Goal: Obtain resource: Obtain resource

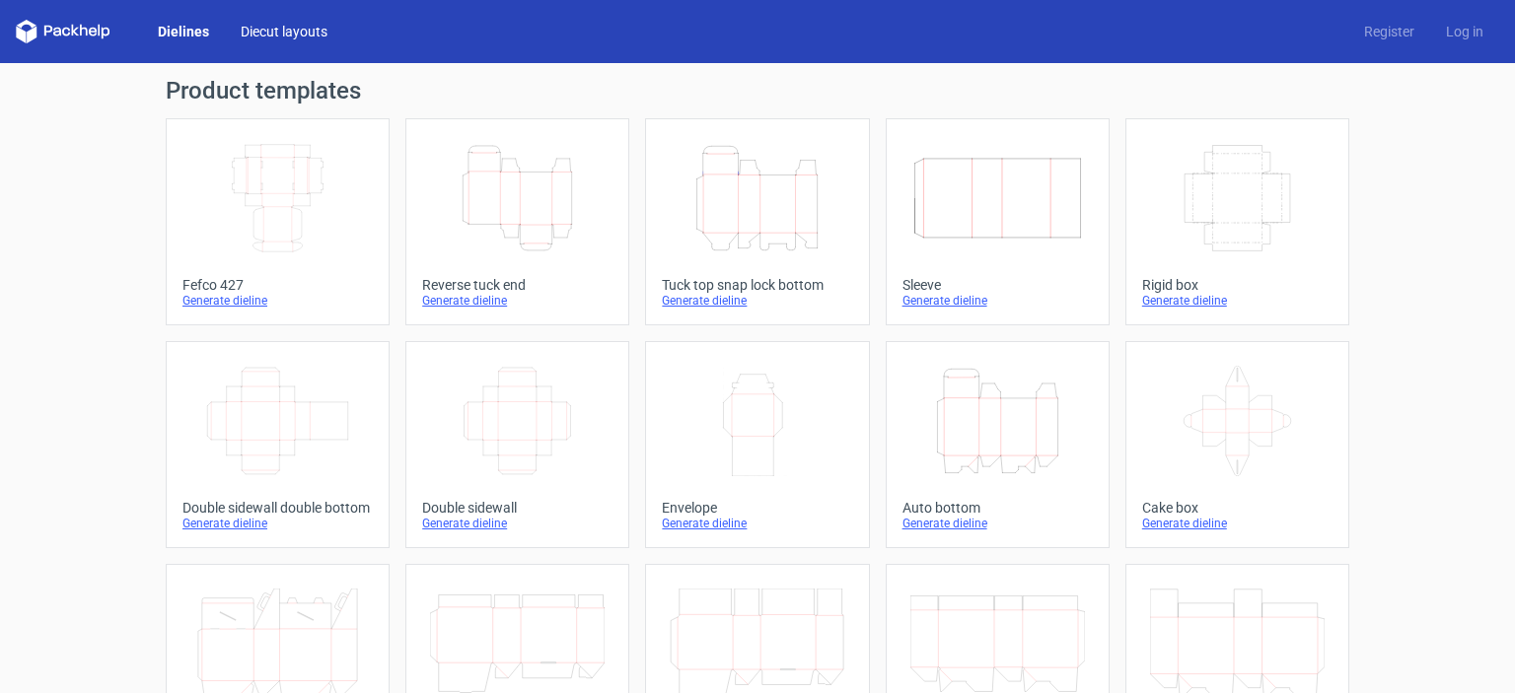
click at [289, 32] on link "Diecut layouts" at bounding box center [284, 32] width 118 height 20
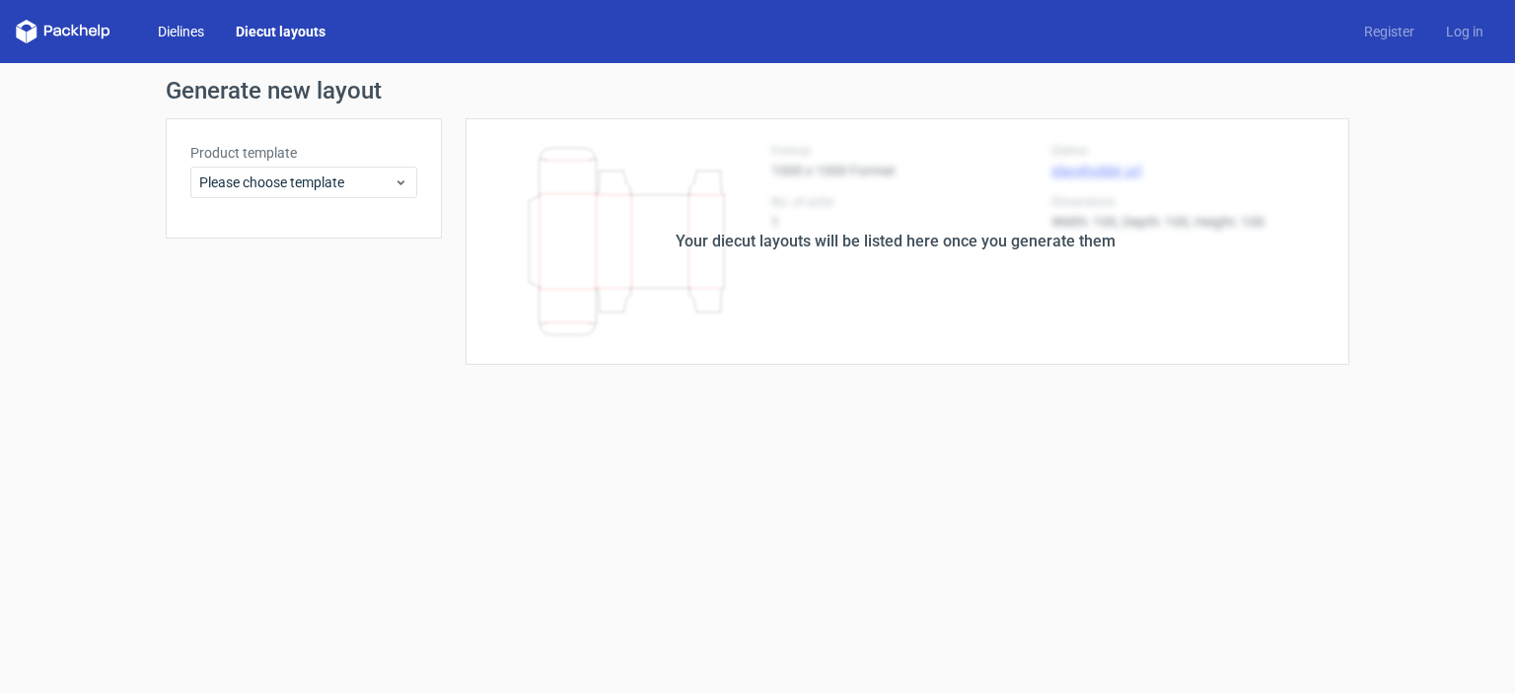
click at [196, 36] on link "Dielines" at bounding box center [181, 32] width 78 height 20
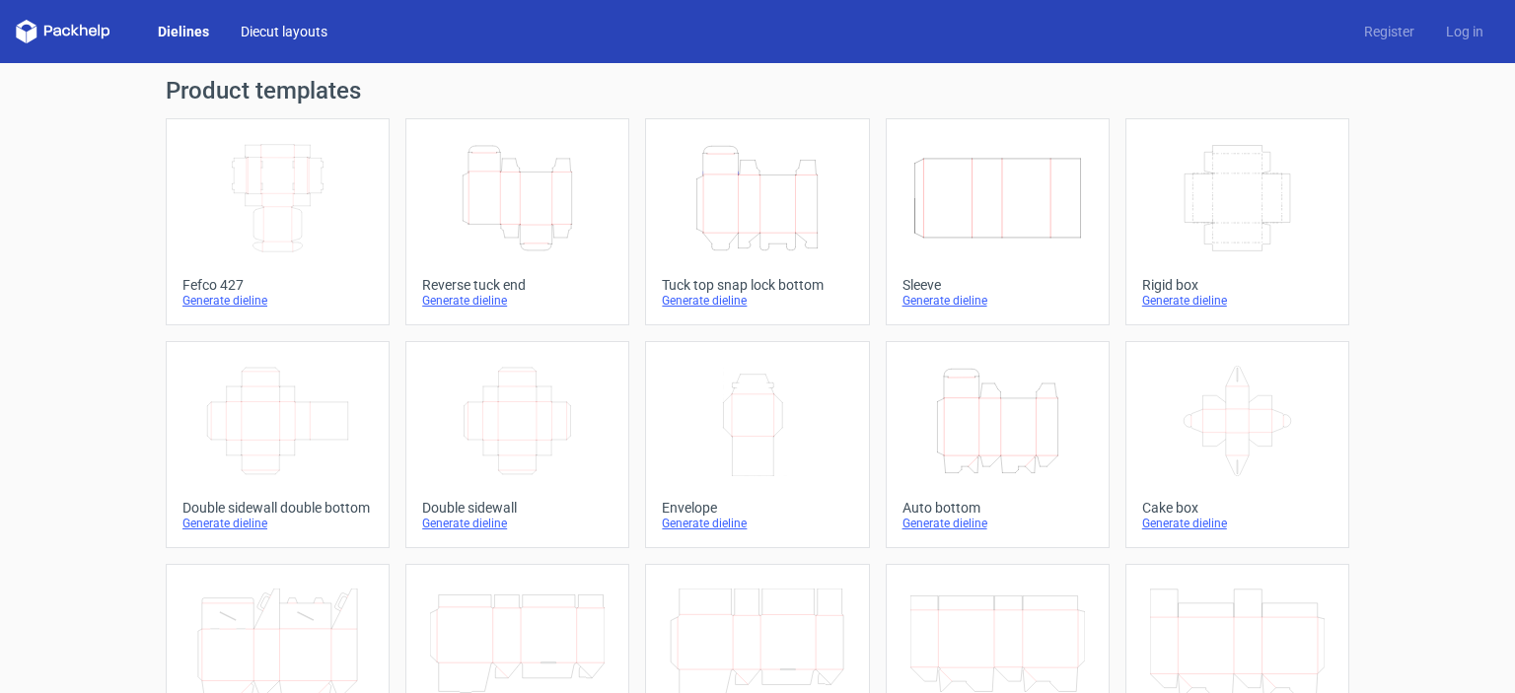
click at [271, 40] on link "Diecut layouts" at bounding box center [284, 32] width 118 height 20
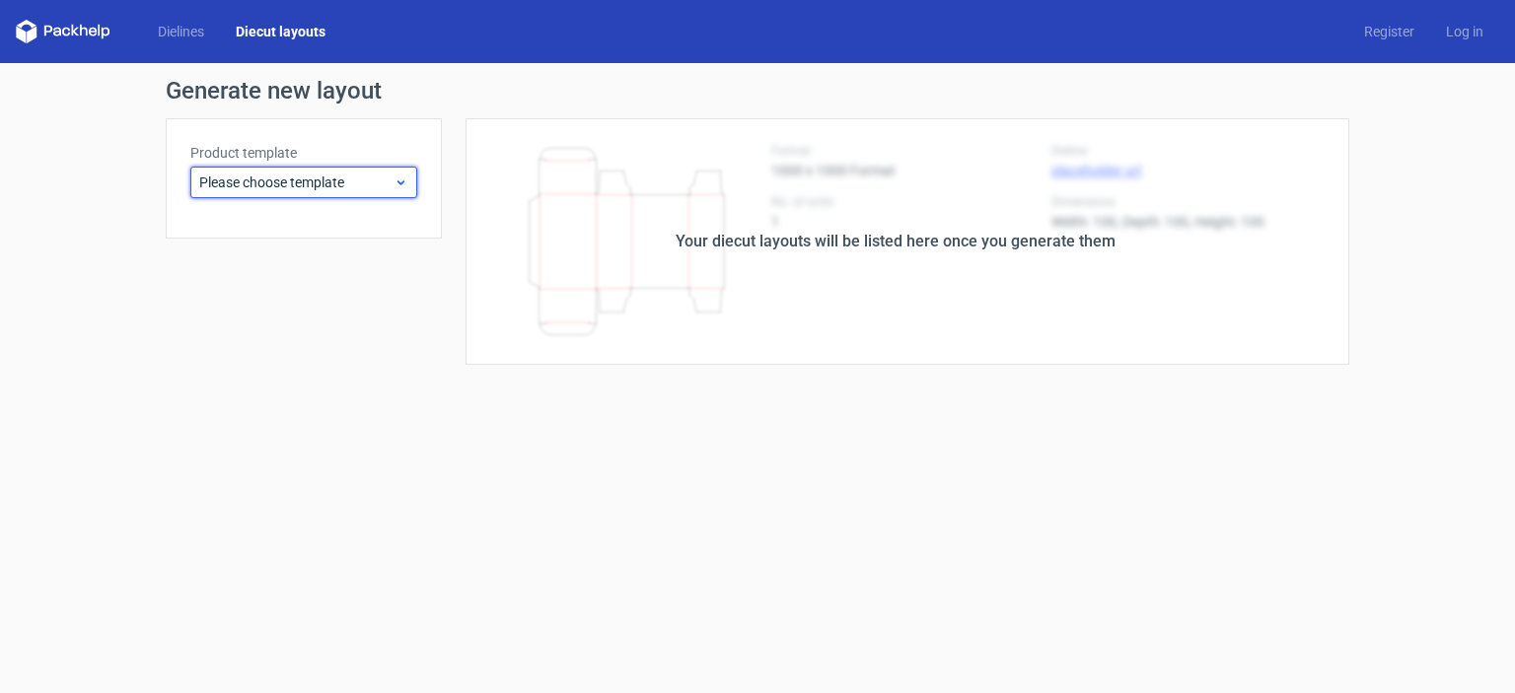
click at [314, 185] on span "Please choose template" at bounding box center [296, 183] width 194 height 20
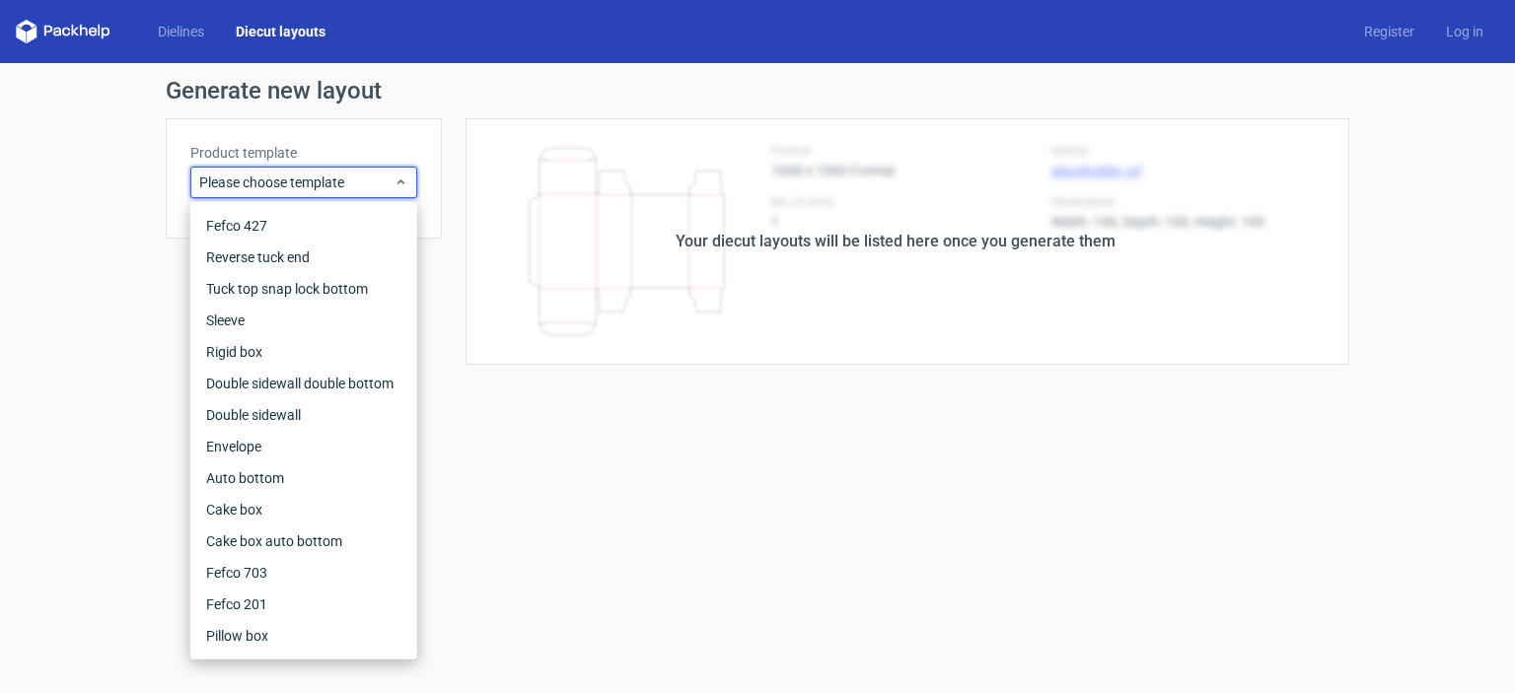
click at [537, 560] on form "Generate new layout Product template Please choose template Your diecut layouts…" at bounding box center [757, 378] width 1515 height 630
